Goal: Task Accomplishment & Management: Manage account settings

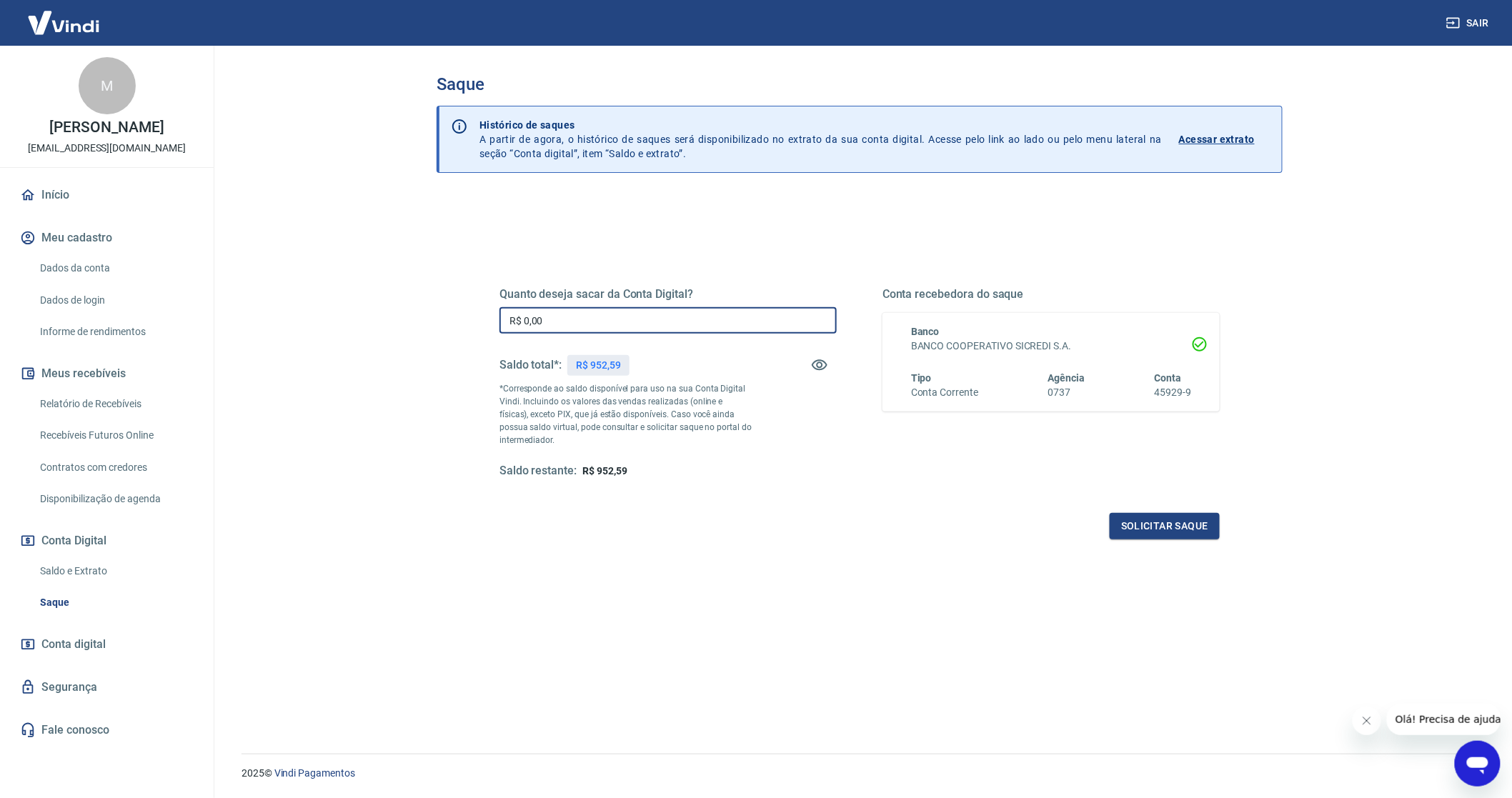
click at [605, 318] on input "R$ 0,00" at bounding box center [668, 320] width 337 height 27
type input "R$ 952,59"
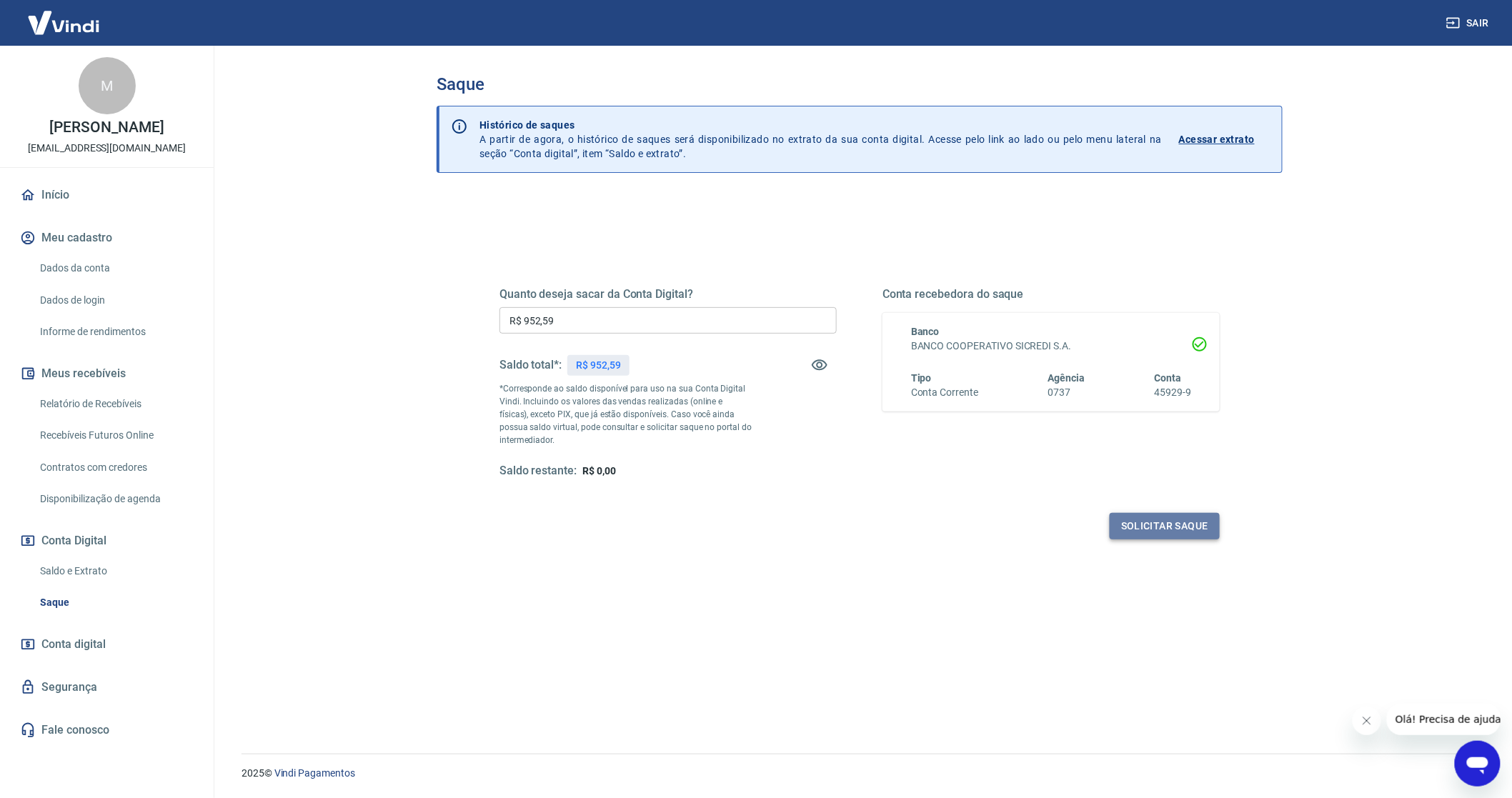
click at [1140, 530] on button "Solicitar saque" at bounding box center [1164, 526] width 110 height 27
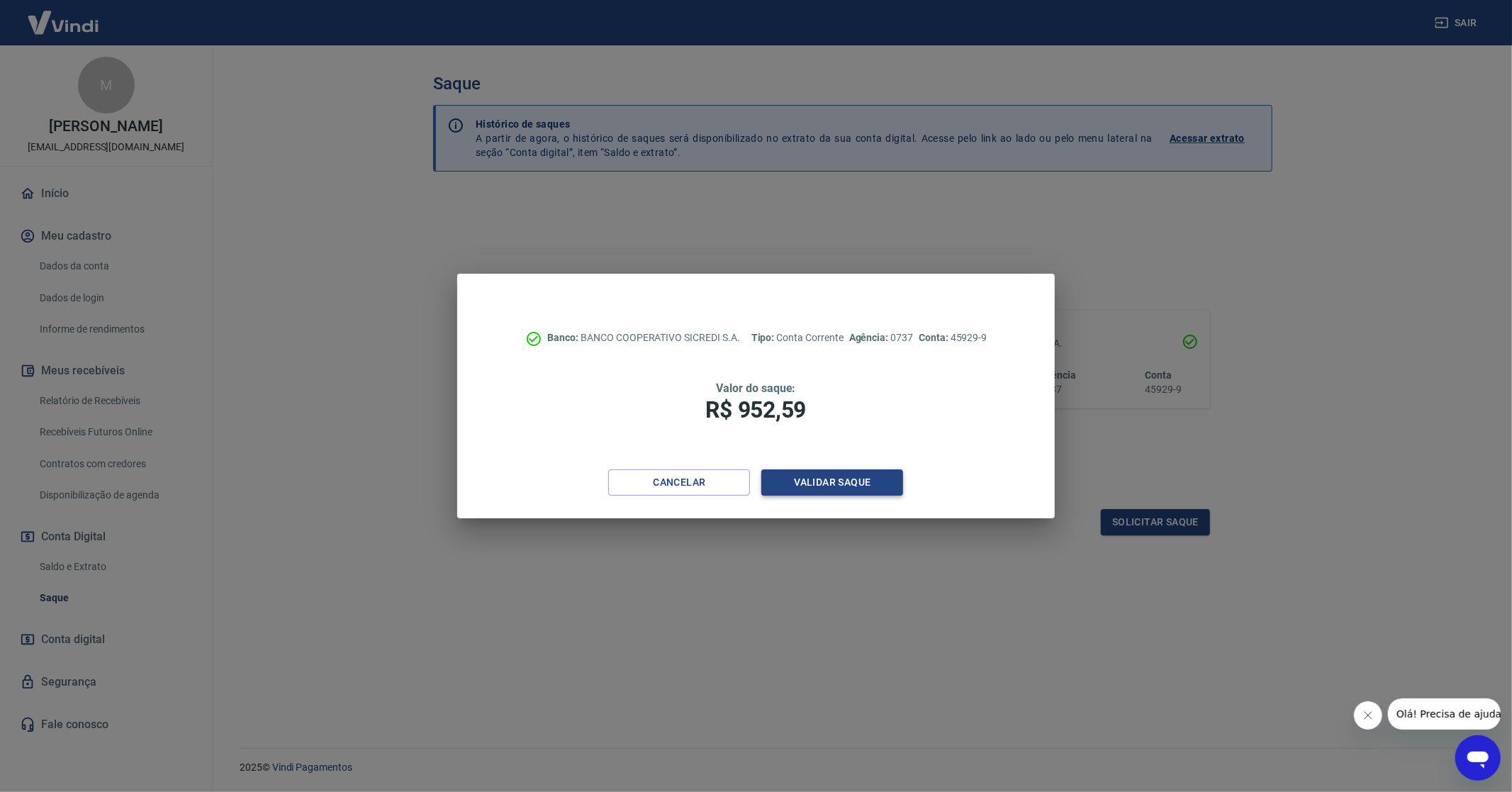
click at [848, 479] on button "Validar saque" at bounding box center [831, 482] width 142 height 27
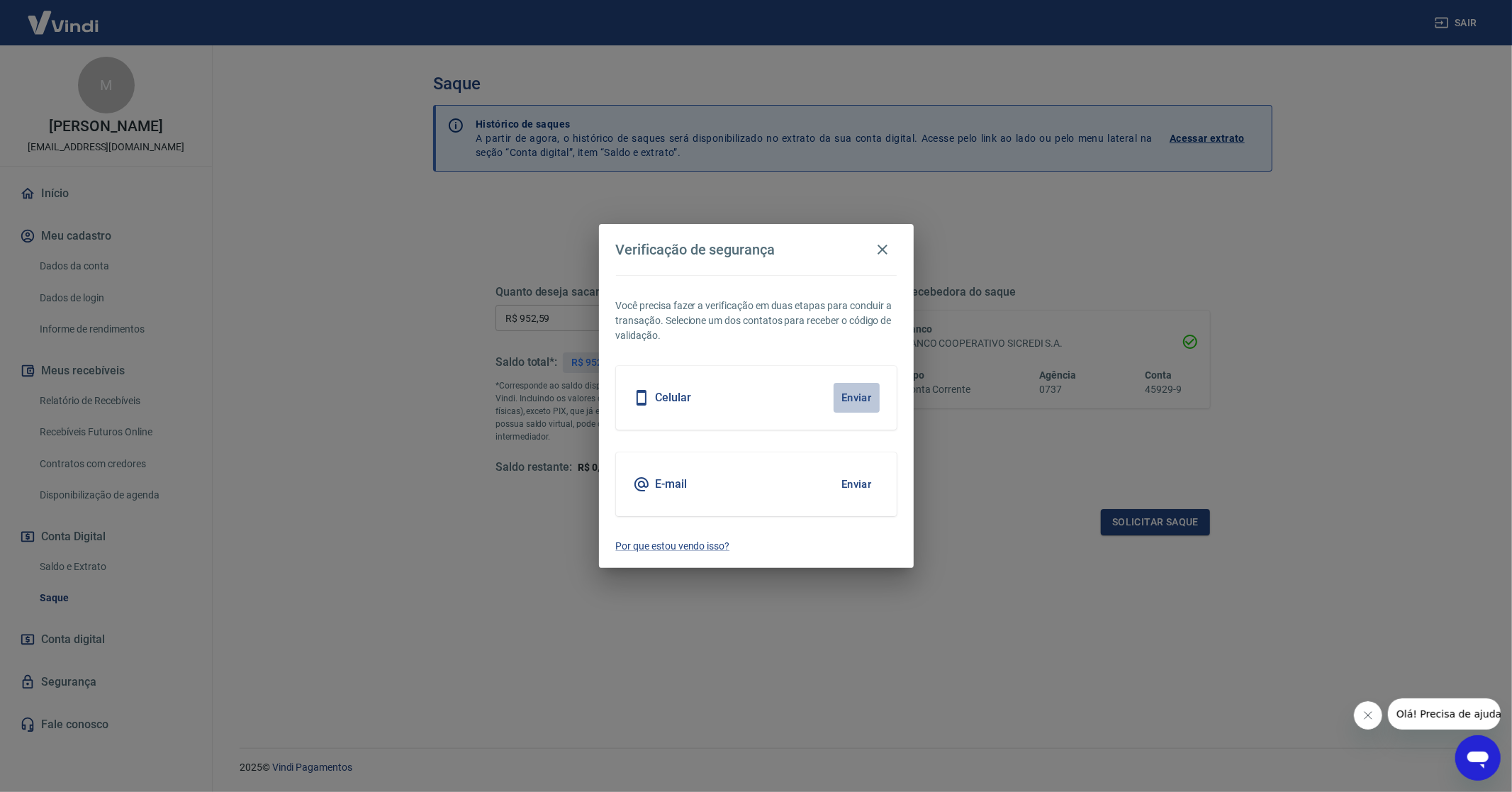
drag, startPoint x: 863, startPoint y: 394, endPoint x: 681, endPoint y: 671, distance: 331.4
click at [859, 403] on button "Enviar" at bounding box center [856, 398] width 47 height 30
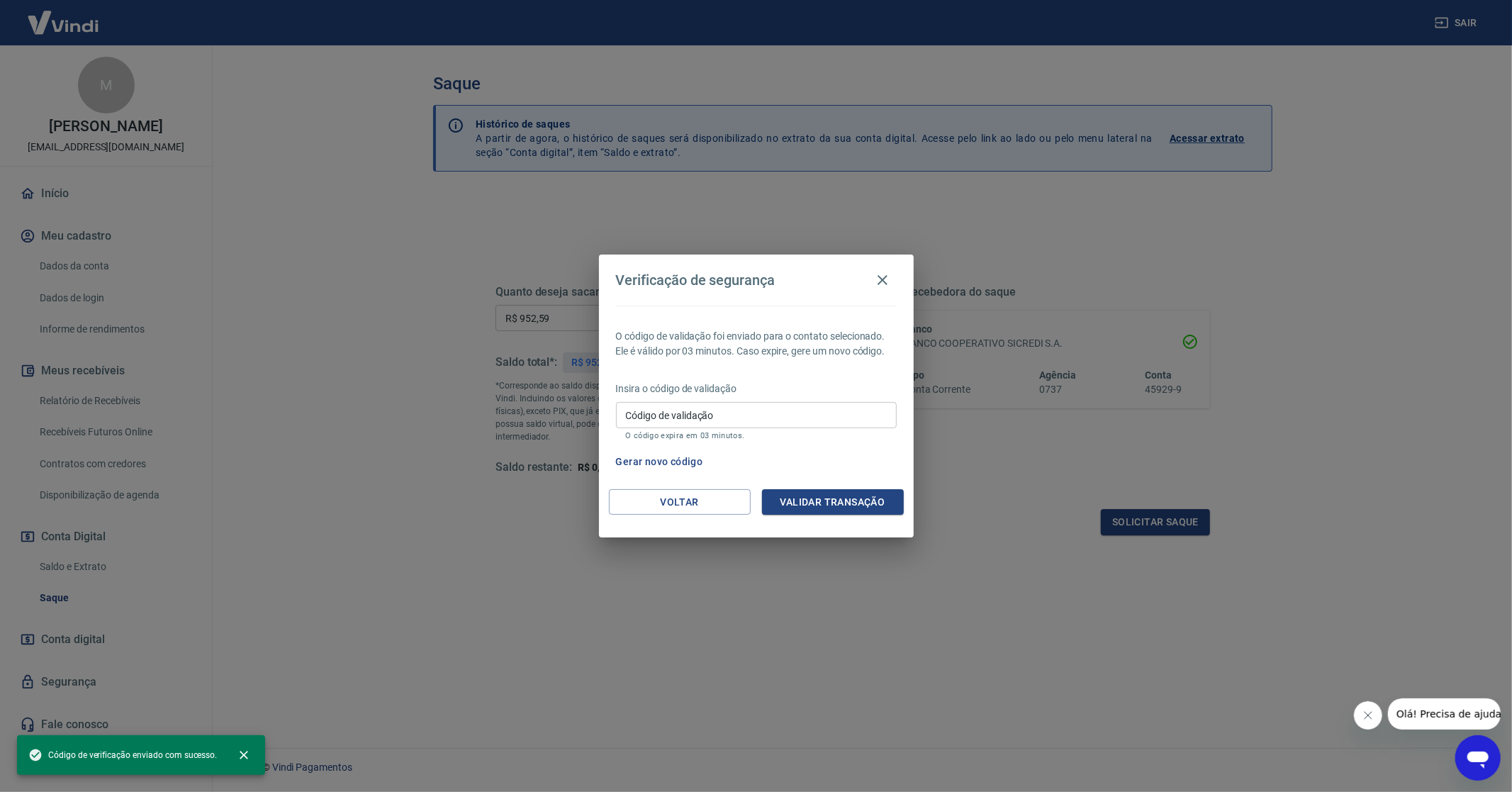
click at [671, 417] on input "Código de validação" at bounding box center [756, 415] width 281 height 27
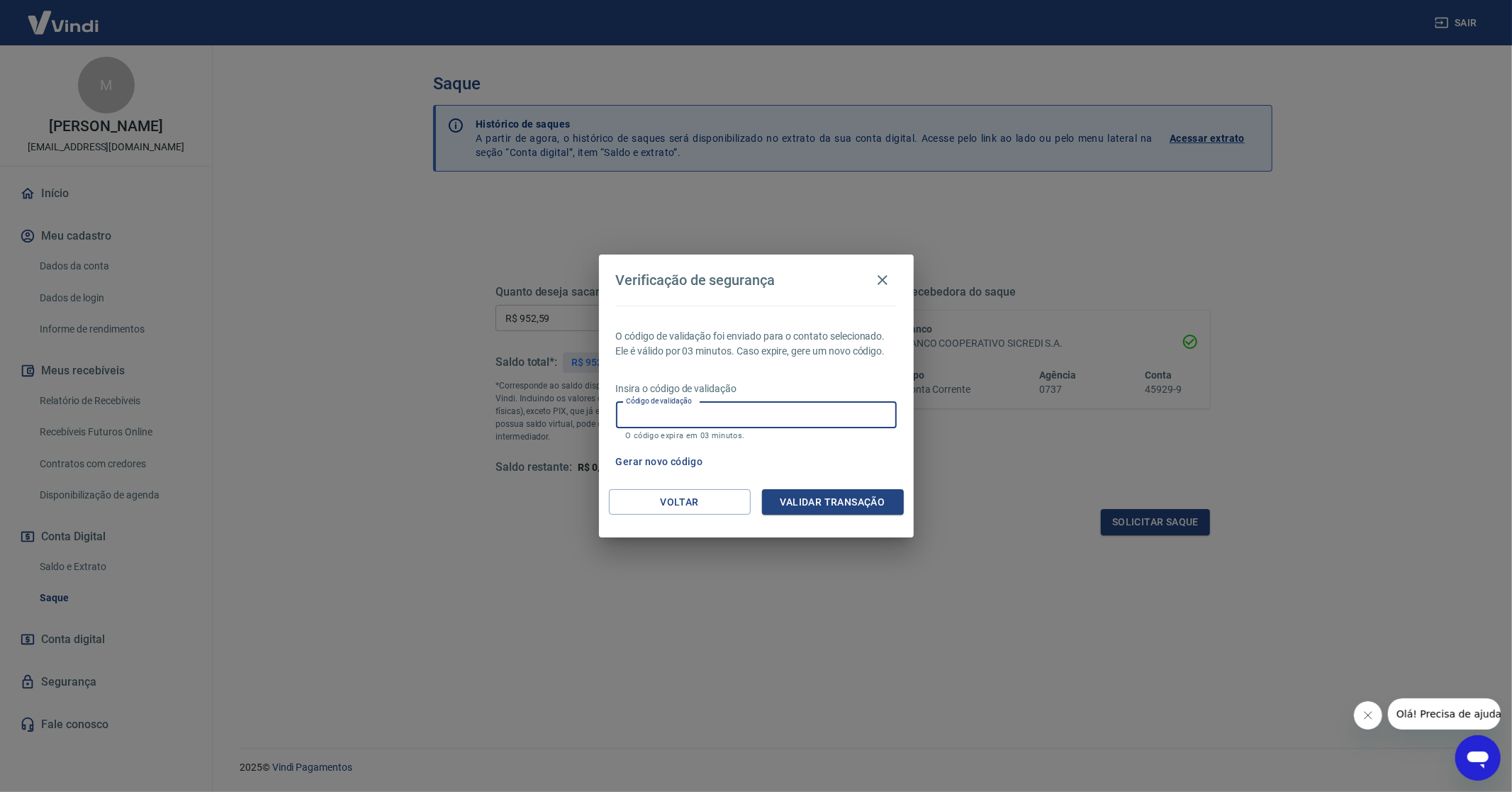
click at [707, 419] on input "Código de validação" at bounding box center [756, 415] width 281 height 27
type input "600618"
click at [820, 513] on button "Validar transação" at bounding box center [832, 502] width 142 height 27
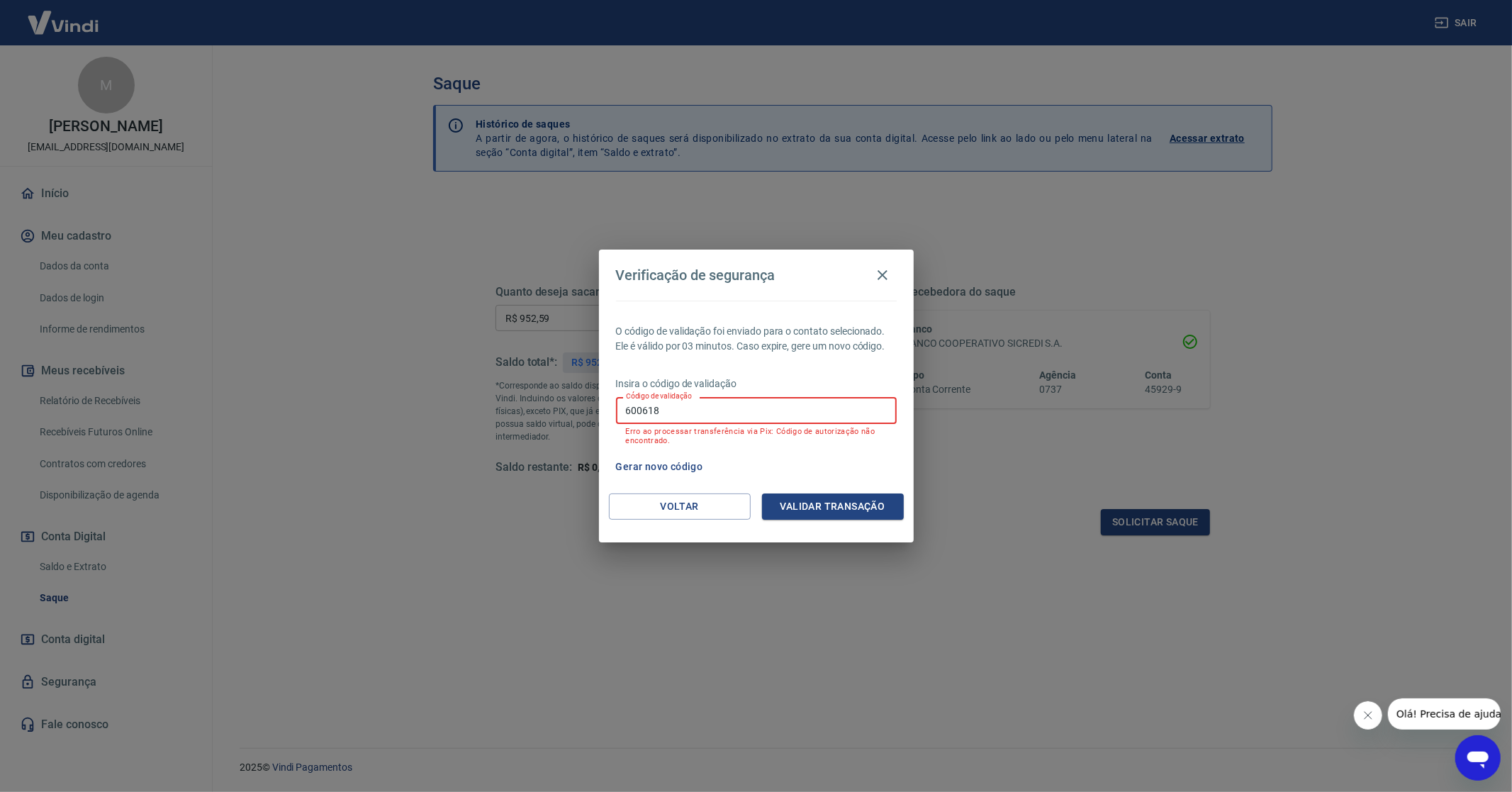
drag, startPoint x: 686, startPoint y: 407, endPoint x: 553, endPoint y: 377, distance: 136.3
click at [553, 377] on div "Verificação de segurança O código de validação foi enviado para o contato selec…" at bounding box center [756, 396] width 1512 height 792
click at [648, 466] on button "Gerar novo código" at bounding box center [660, 466] width 99 height 27
click at [655, 412] on input "Código de validação" at bounding box center [756, 410] width 281 height 27
click at [643, 406] on input "Código de validação" at bounding box center [756, 410] width 281 height 27
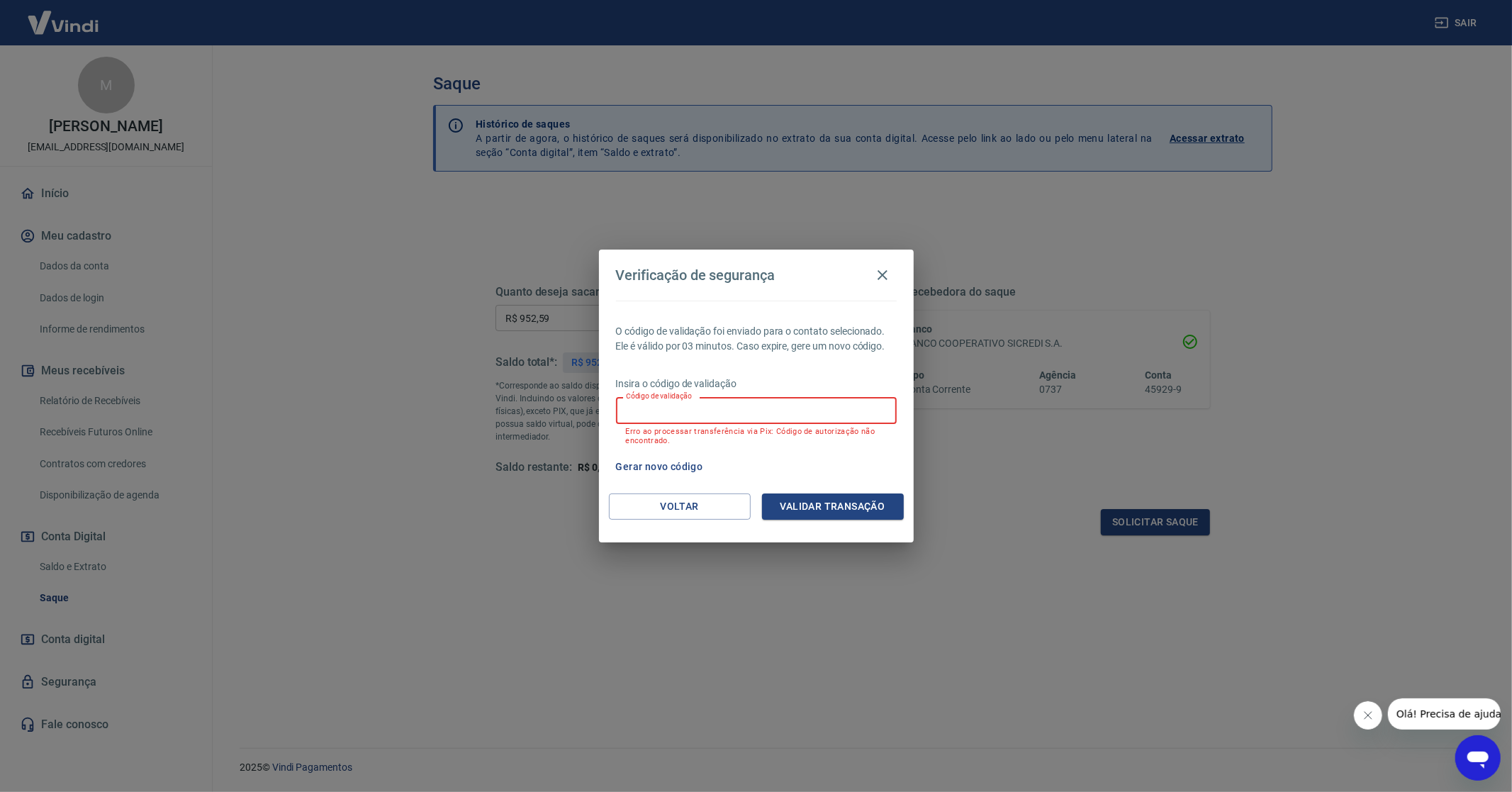
click at [806, 409] on input "Código de validação" at bounding box center [756, 410] width 281 height 27
click at [803, 403] on input "Código de validação" at bounding box center [756, 410] width 281 height 27
click at [625, 504] on button "Voltar" at bounding box center [679, 507] width 142 height 27
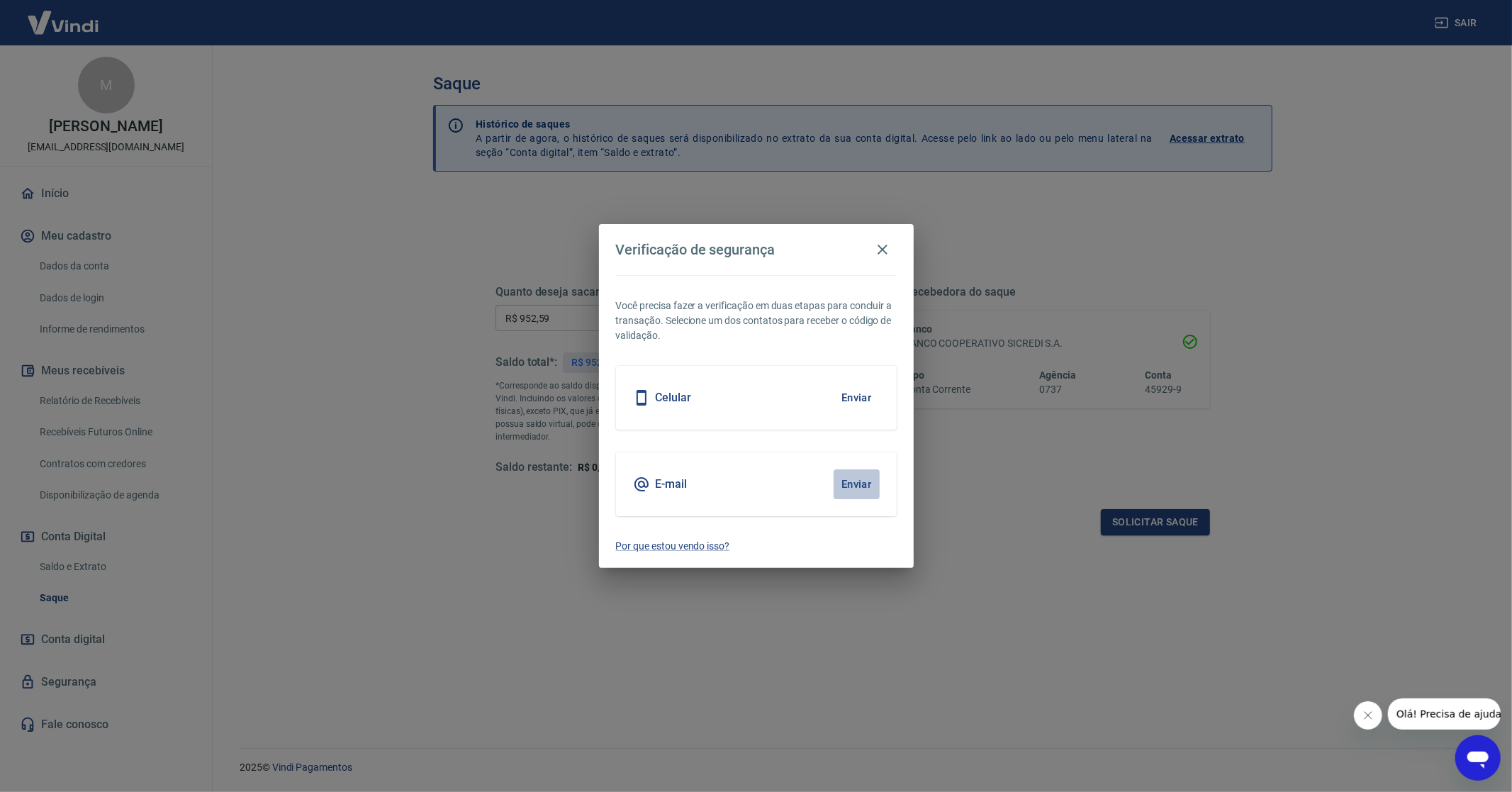
click at [869, 481] on button "Enviar" at bounding box center [856, 484] width 47 height 30
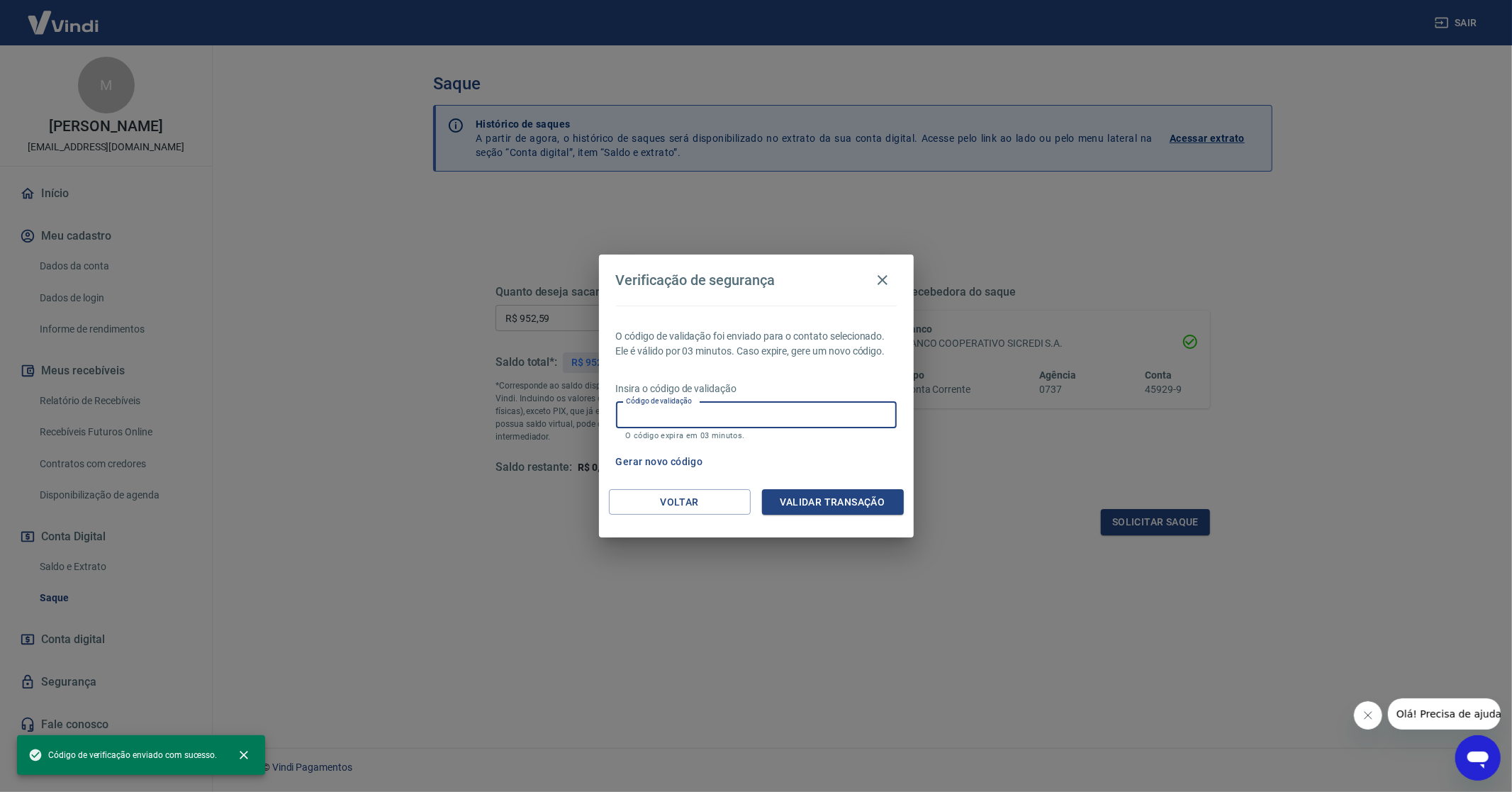
click at [713, 416] on input "Código de validação" at bounding box center [756, 415] width 281 height 27
paste input "483342"
type input "483342"
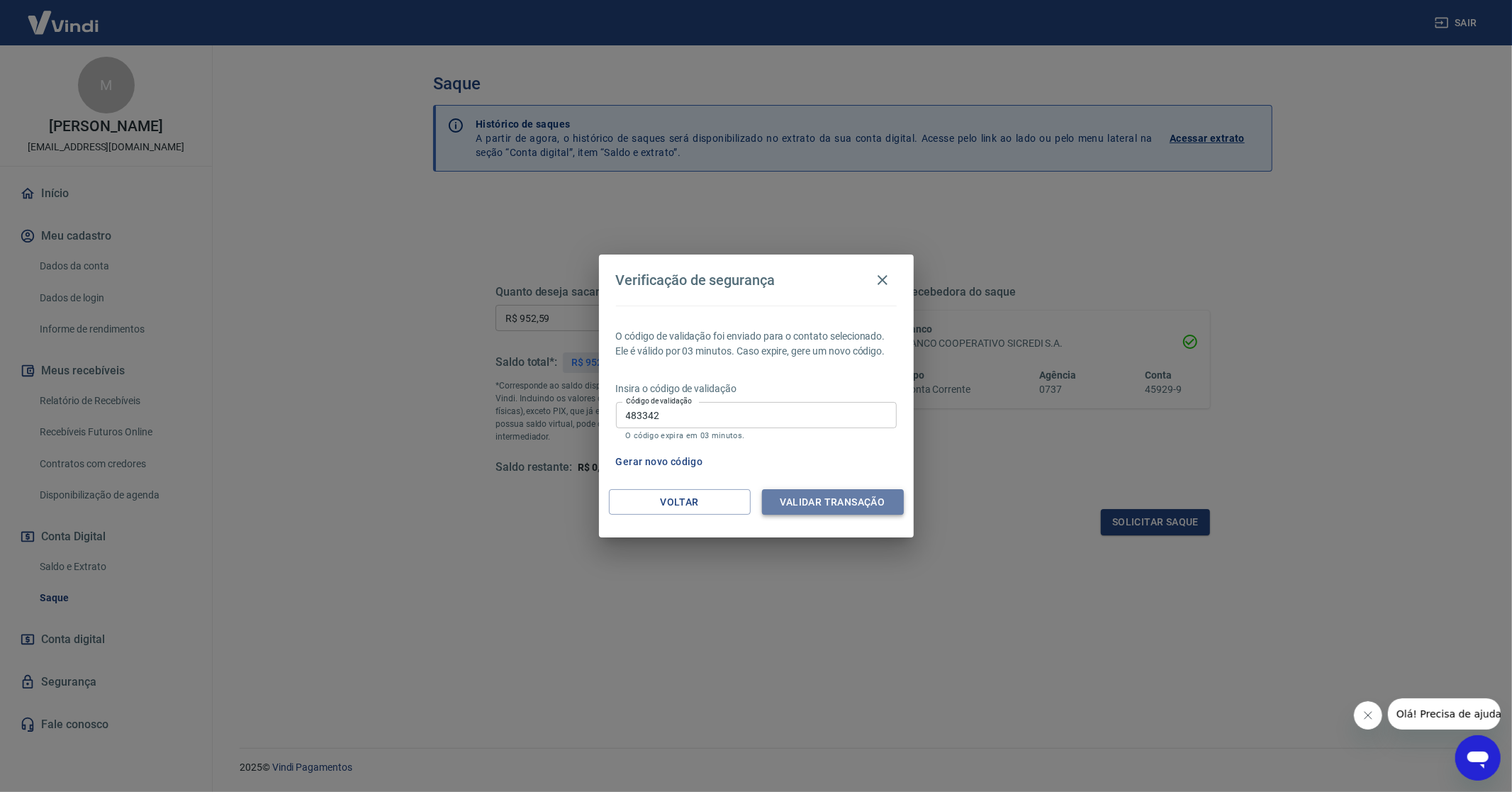
click at [791, 501] on button "Validar transação" at bounding box center [832, 502] width 142 height 27
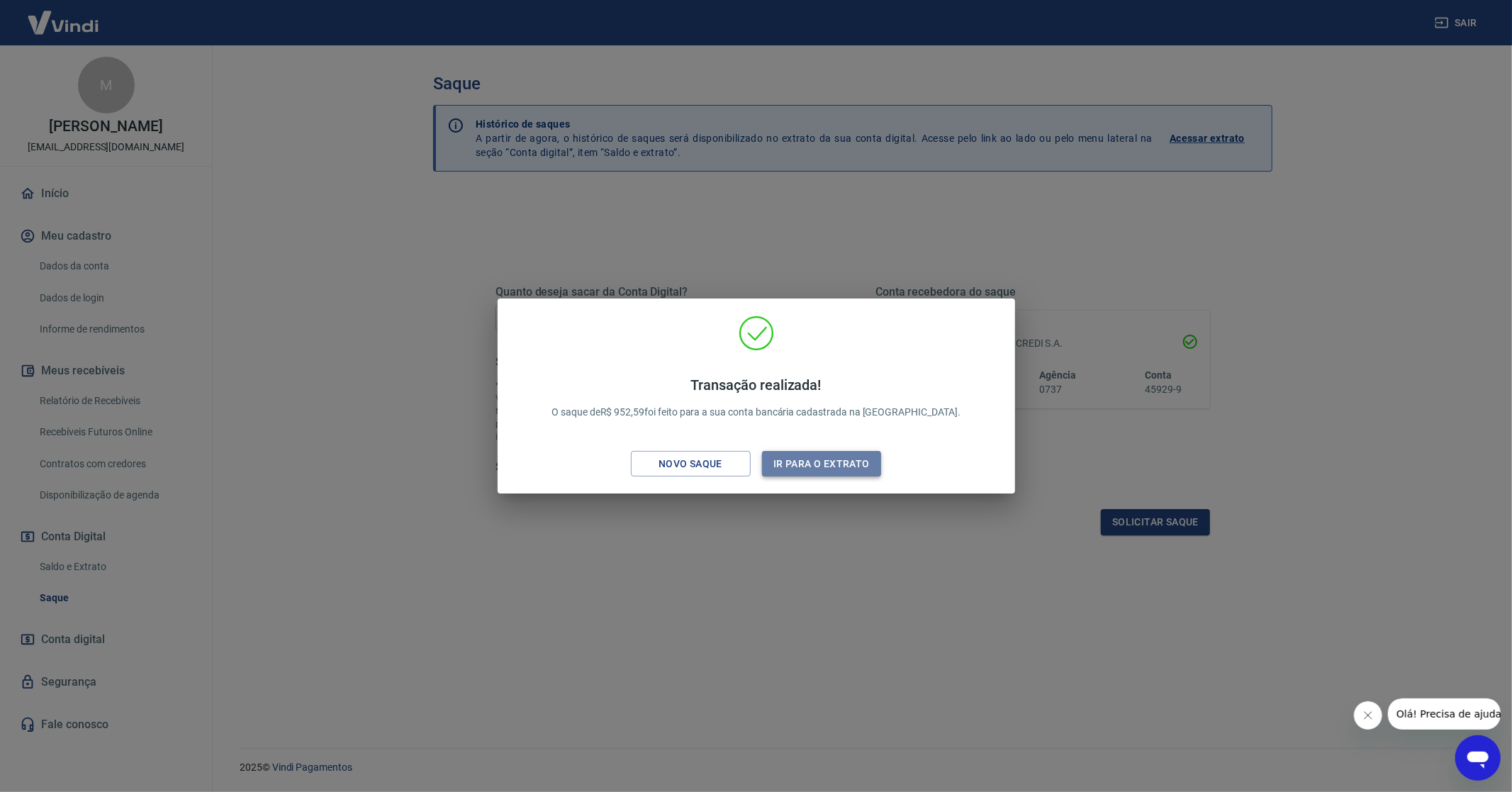
click at [824, 463] on button "Ir para o extrato" at bounding box center [821, 464] width 120 height 27
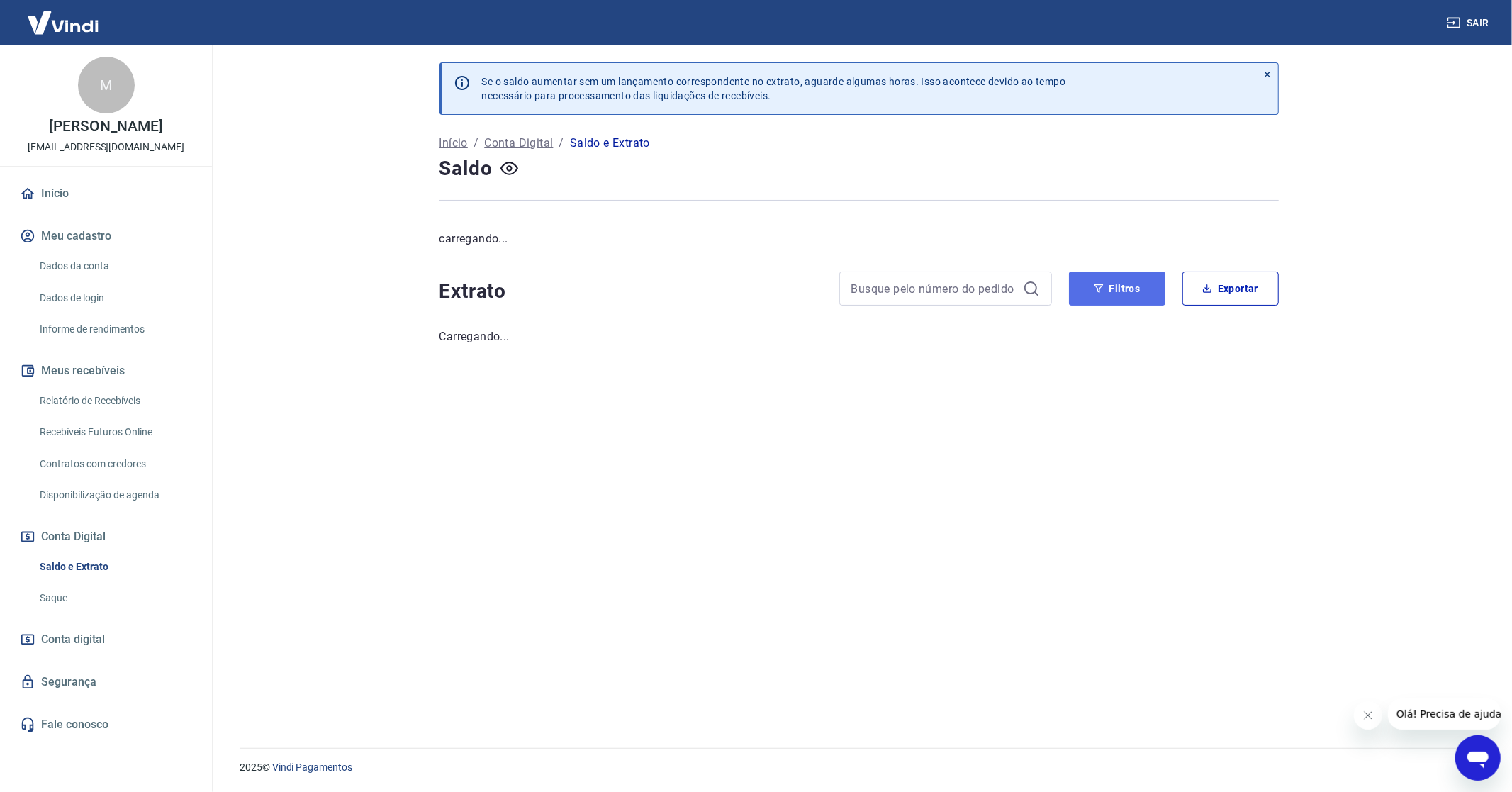
click at [1146, 288] on div "Se o saldo aumentar sem um lançamento correspondente no extrato, aguarde alguma…" at bounding box center [859, 388] width 873 height 686
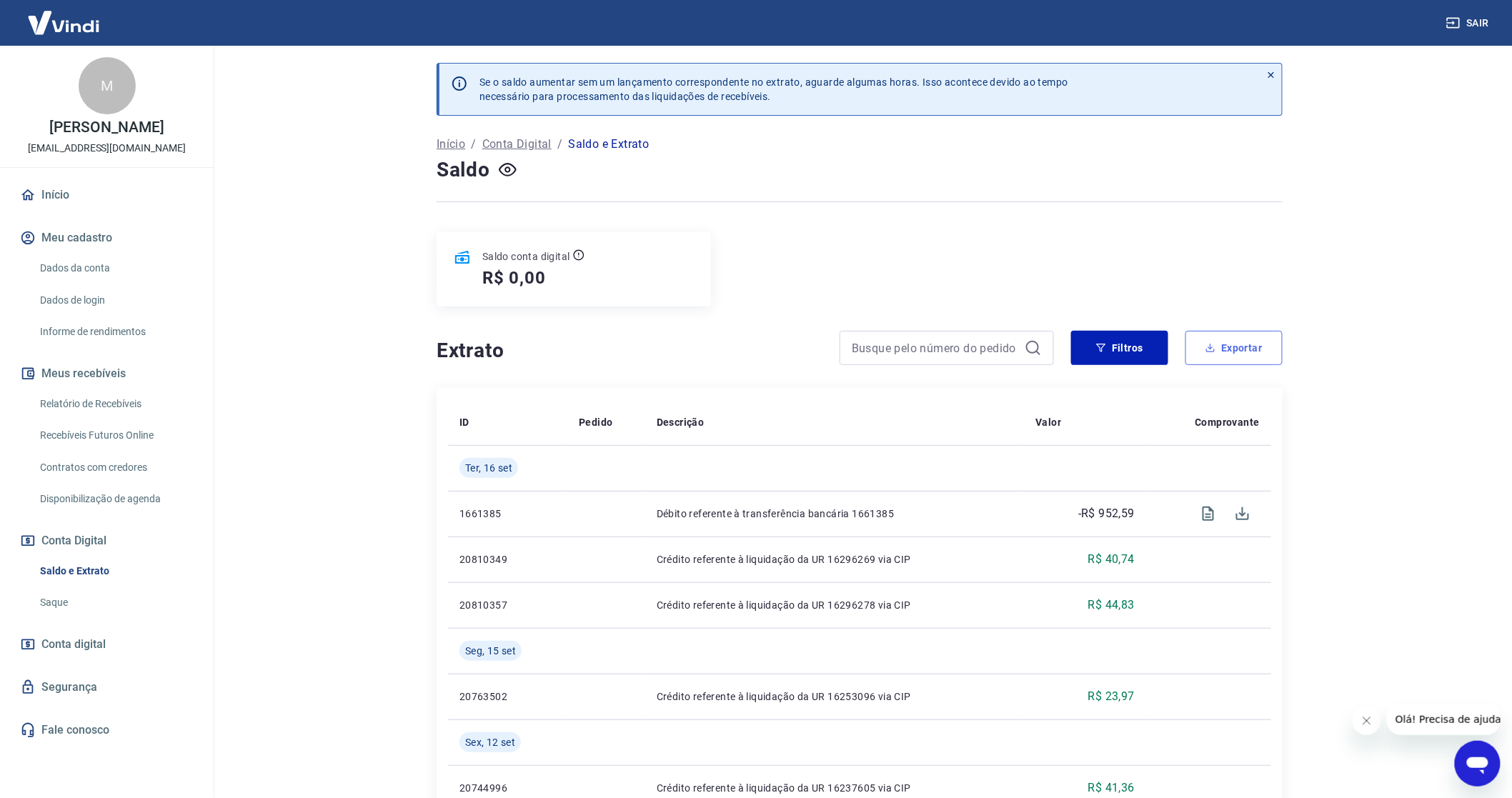
click at [1215, 364] on button "Exportar" at bounding box center [1233, 348] width 97 height 34
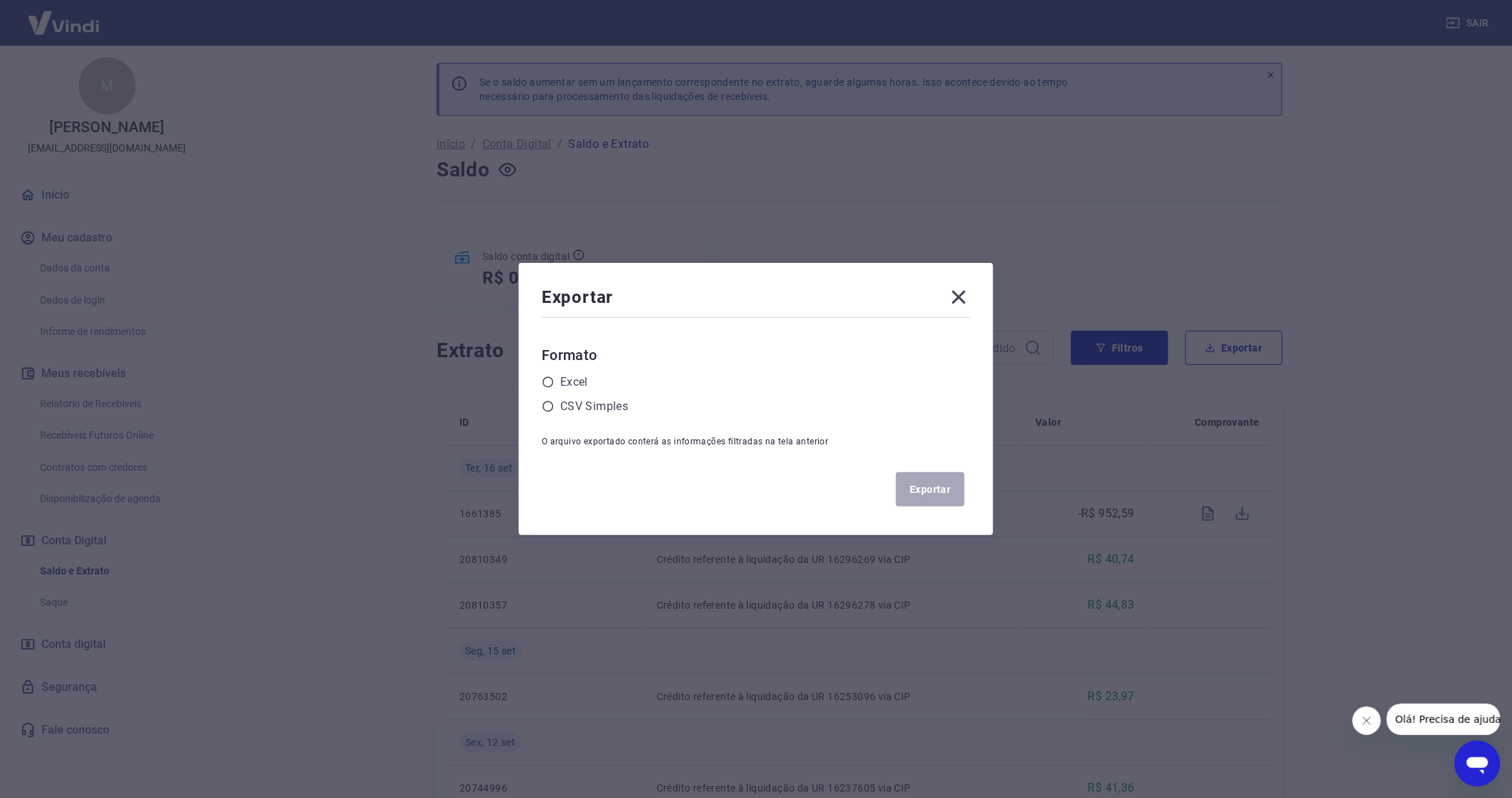
click at [961, 291] on icon at bounding box center [958, 297] width 23 height 23
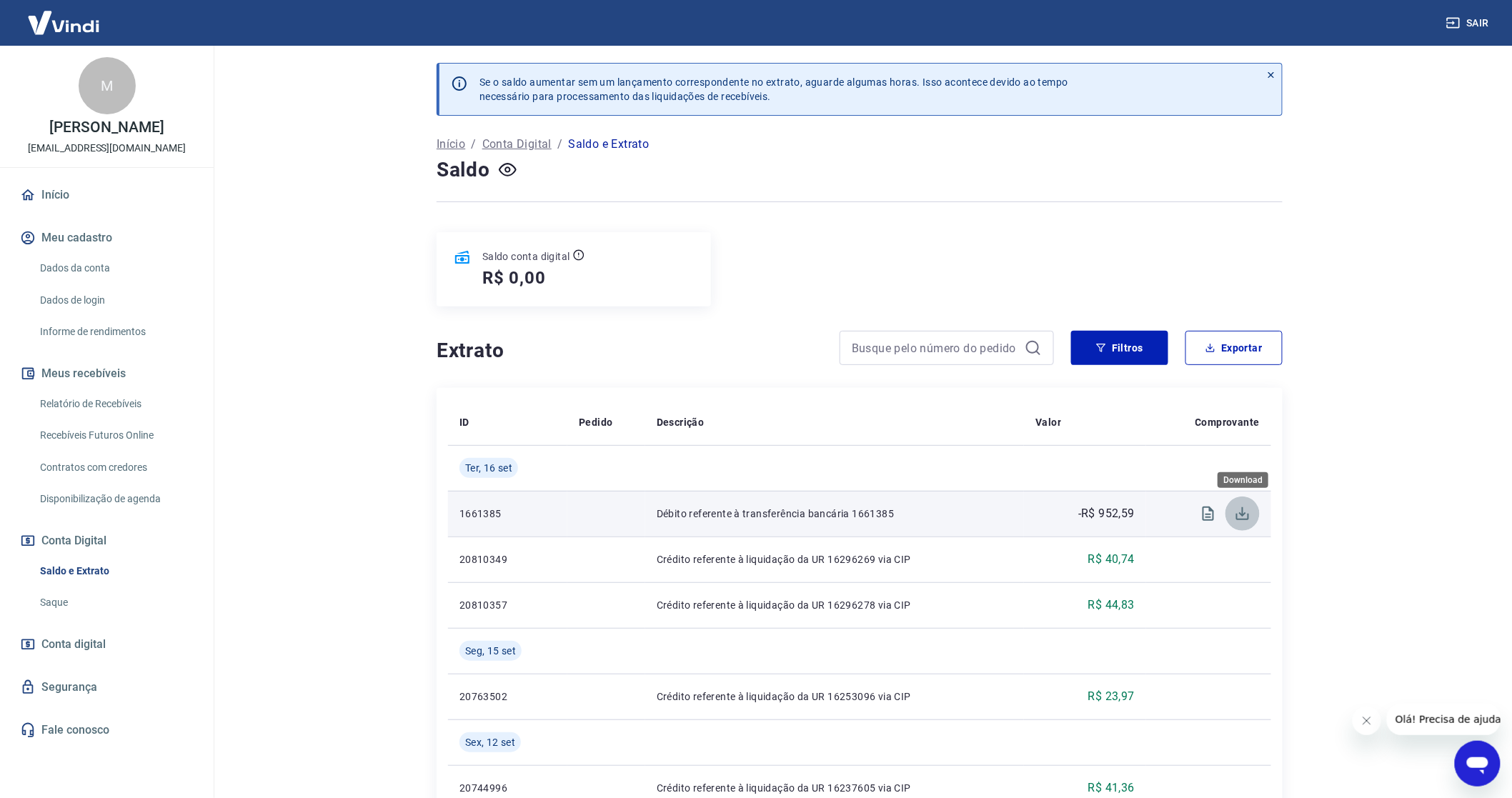
click at [1245, 515] on icon "Download" at bounding box center [1242, 514] width 13 height 13
